Goal: Transaction & Acquisition: Purchase product/service

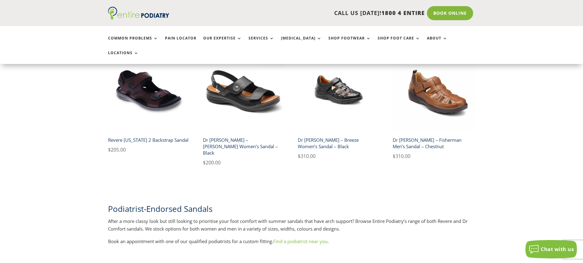
scroll to position [294, 0]
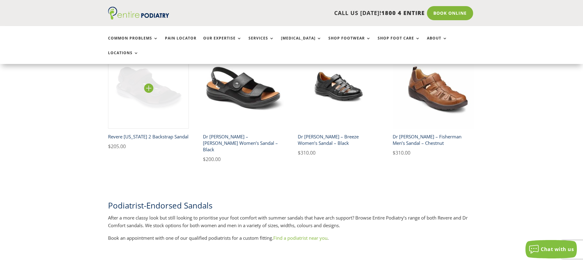
click at [147, 75] on img at bounding box center [148, 87] width 81 height 81
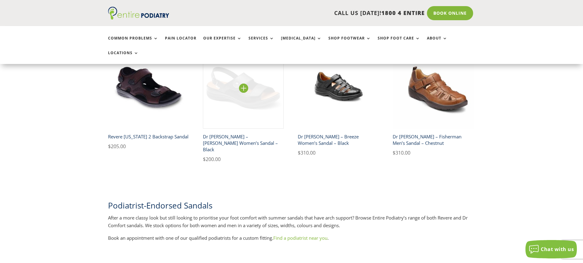
click at [241, 77] on img at bounding box center [243, 87] width 81 height 81
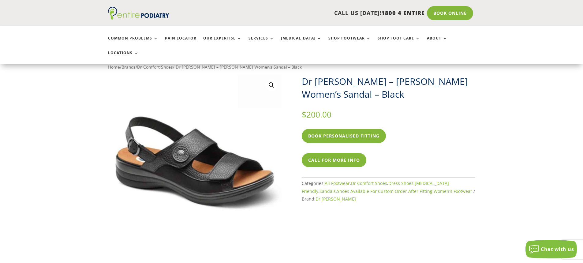
scroll to position [25, 0]
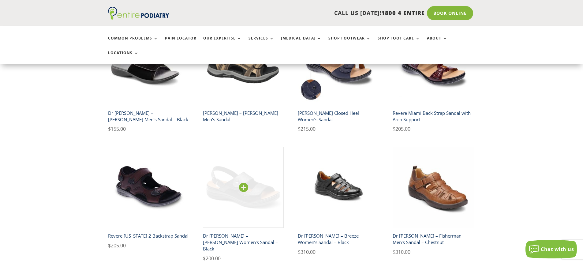
scroll to position [196, 0]
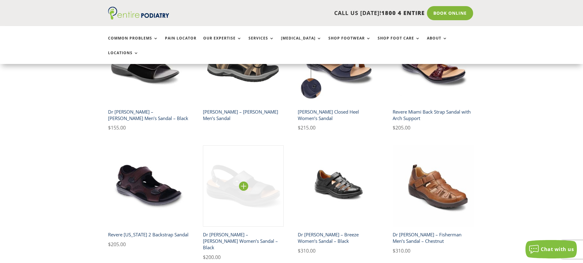
click at [236, 179] on img at bounding box center [243, 185] width 81 height 81
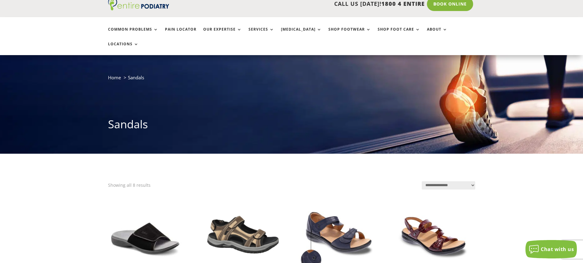
scroll to position [0, 0]
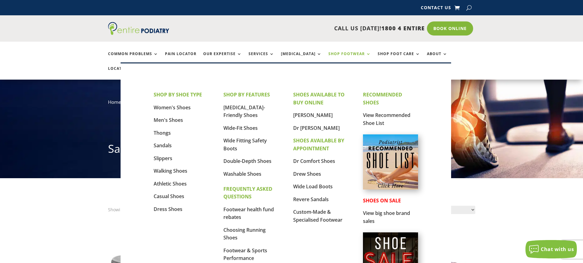
click at [331, 52] on link "Shop Footwear" at bounding box center [350, 58] width 43 height 13
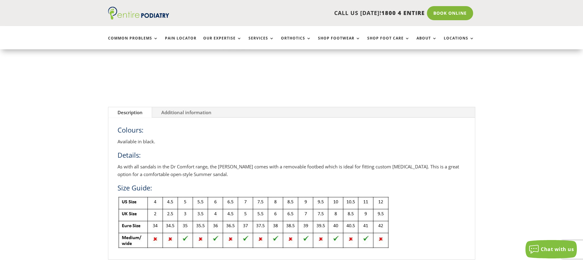
scroll to position [172, 0]
click at [307, 225] on img at bounding box center [254, 222] width 272 height 54
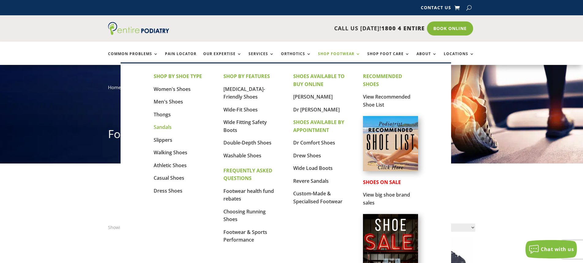
click at [165, 125] on link "Sandals" at bounding box center [163, 127] width 18 height 7
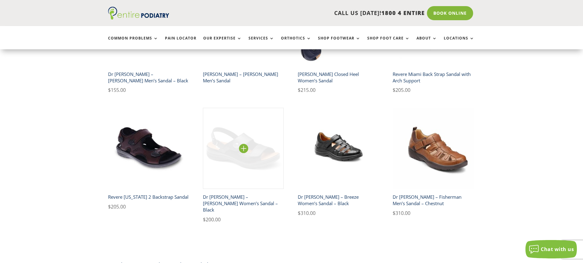
scroll to position [221, 0]
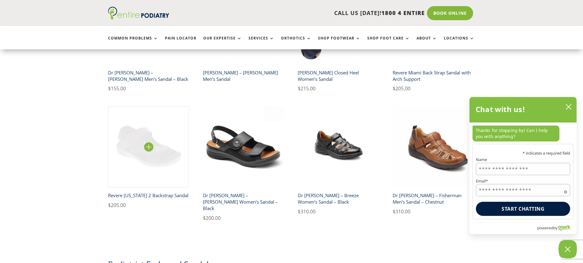
click at [143, 147] on img at bounding box center [148, 146] width 81 height 81
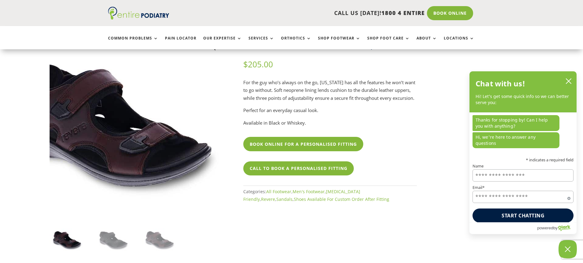
scroll to position [49, 0]
